Goal: Task Accomplishment & Management: Manage account settings

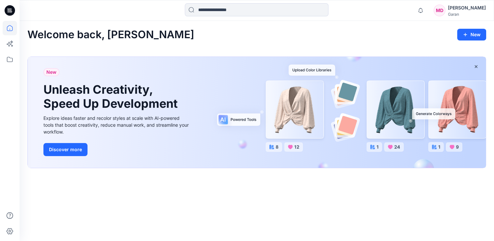
click at [12, 10] on icon at bounding box center [10, 10] width 10 height 10
click at [7, 56] on icon at bounding box center [10, 59] width 14 height 14
click at [446, 12] on div "MD" at bounding box center [440, 11] width 12 height 12
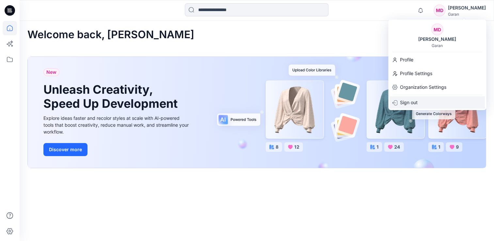
click at [408, 101] on p "Sign out" at bounding box center [409, 102] width 18 height 12
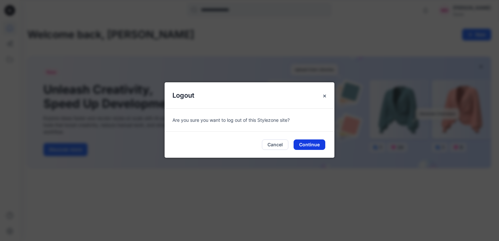
click at [311, 146] on button "Continue" at bounding box center [310, 145] width 32 height 10
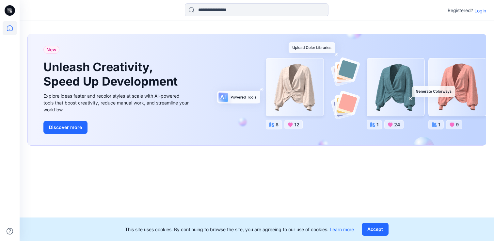
click at [478, 11] on p "Login" at bounding box center [481, 10] width 12 height 7
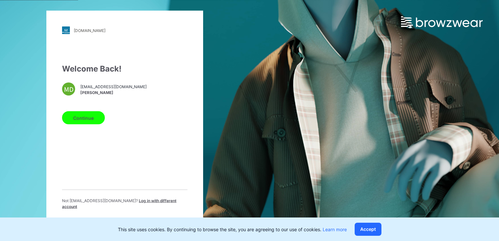
click at [93, 122] on button "Continue" at bounding box center [83, 117] width 43 height 13
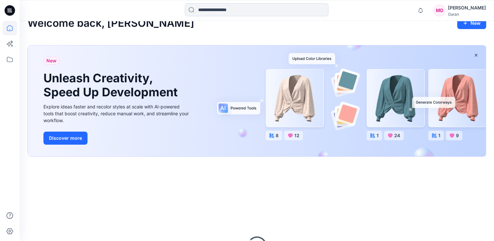
scroll to position [8, 0]
